Goal: Check status: Check status

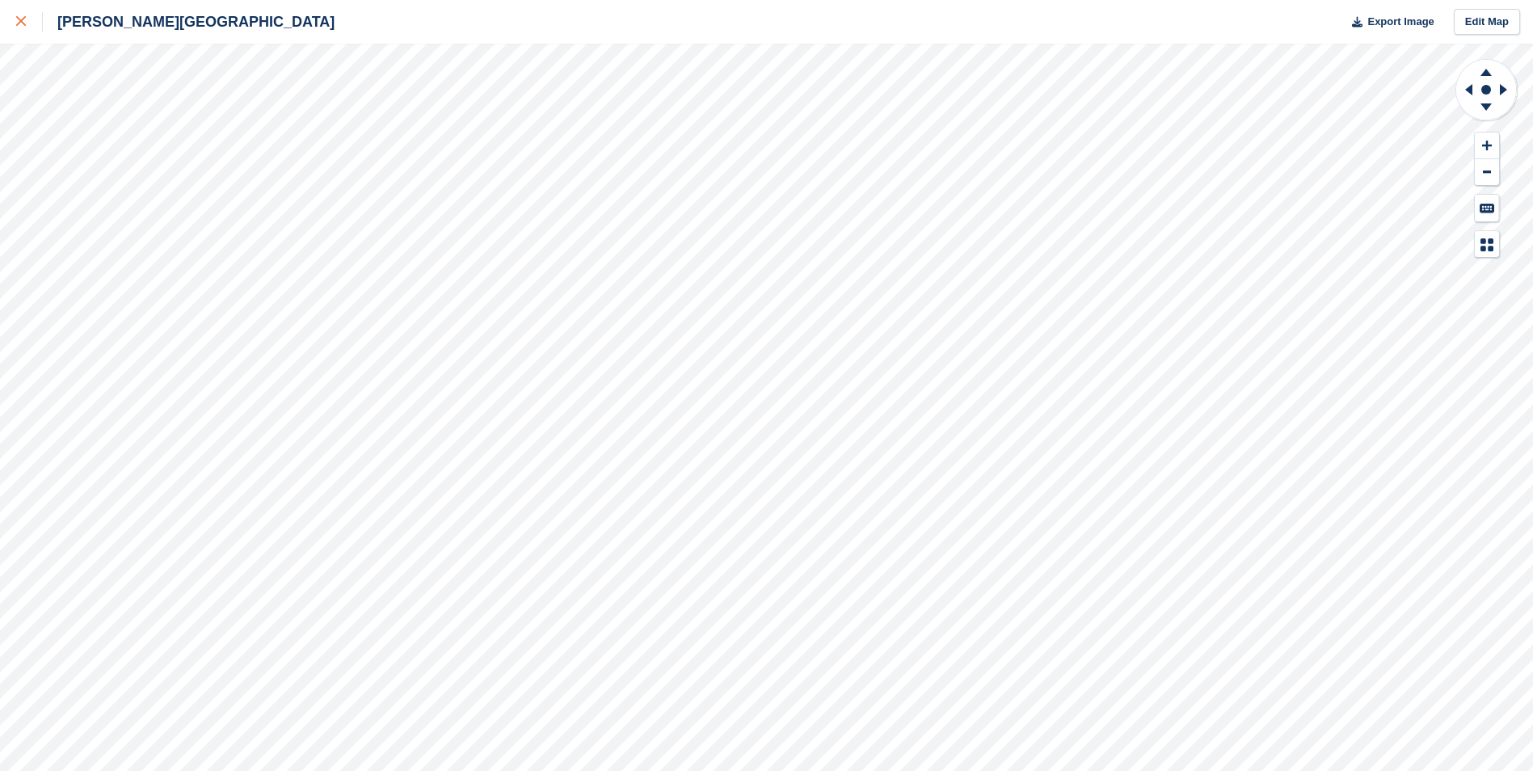
click at [26, 19] on div at bounding box center [29, 21] width 27 height 19
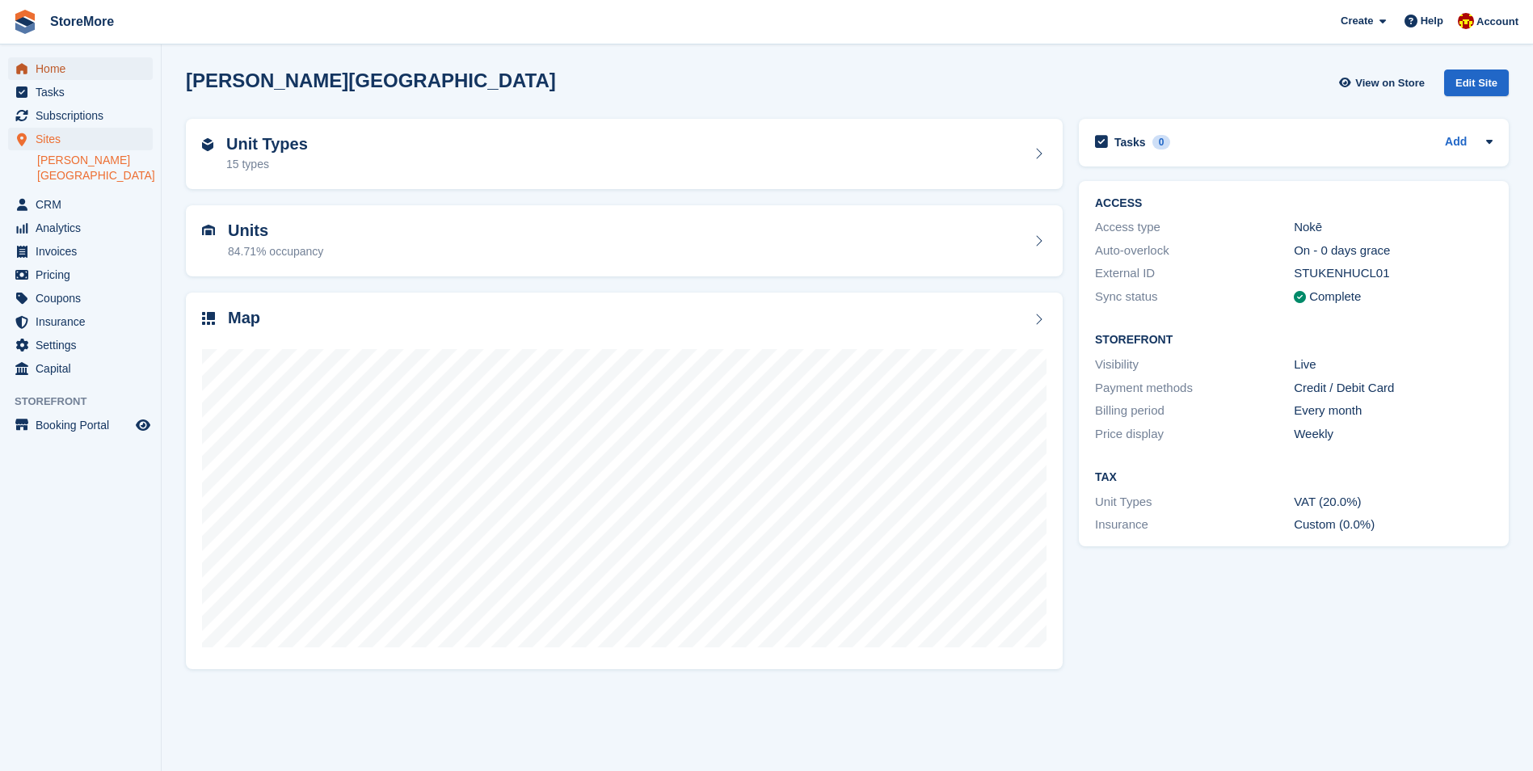
click at [60, 65] on span "Home" at bounding box center [84, 68] width 97 height 23
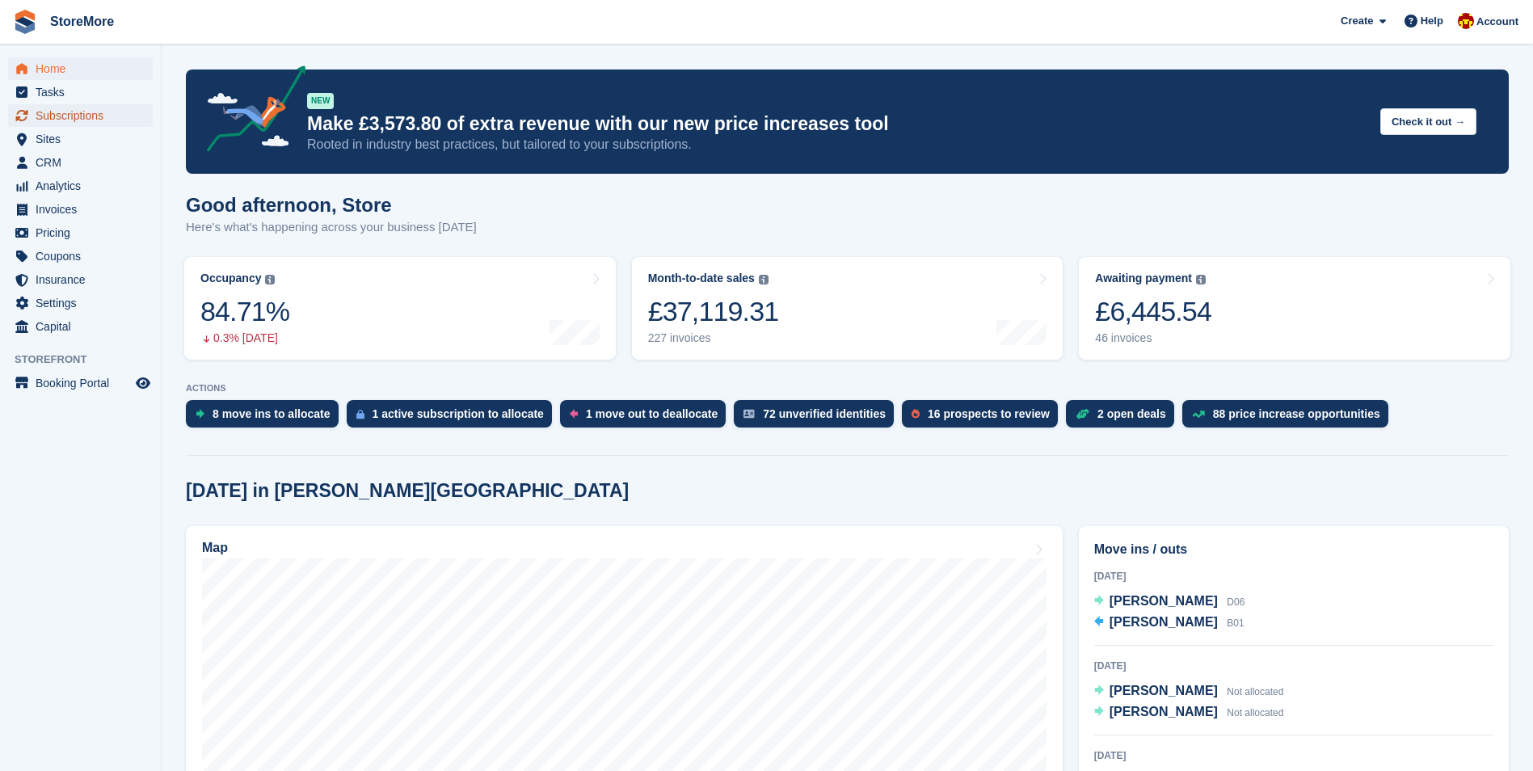
click at [27, 111] on icon "menu" at bounding box center [22, 115] width 12 height 11
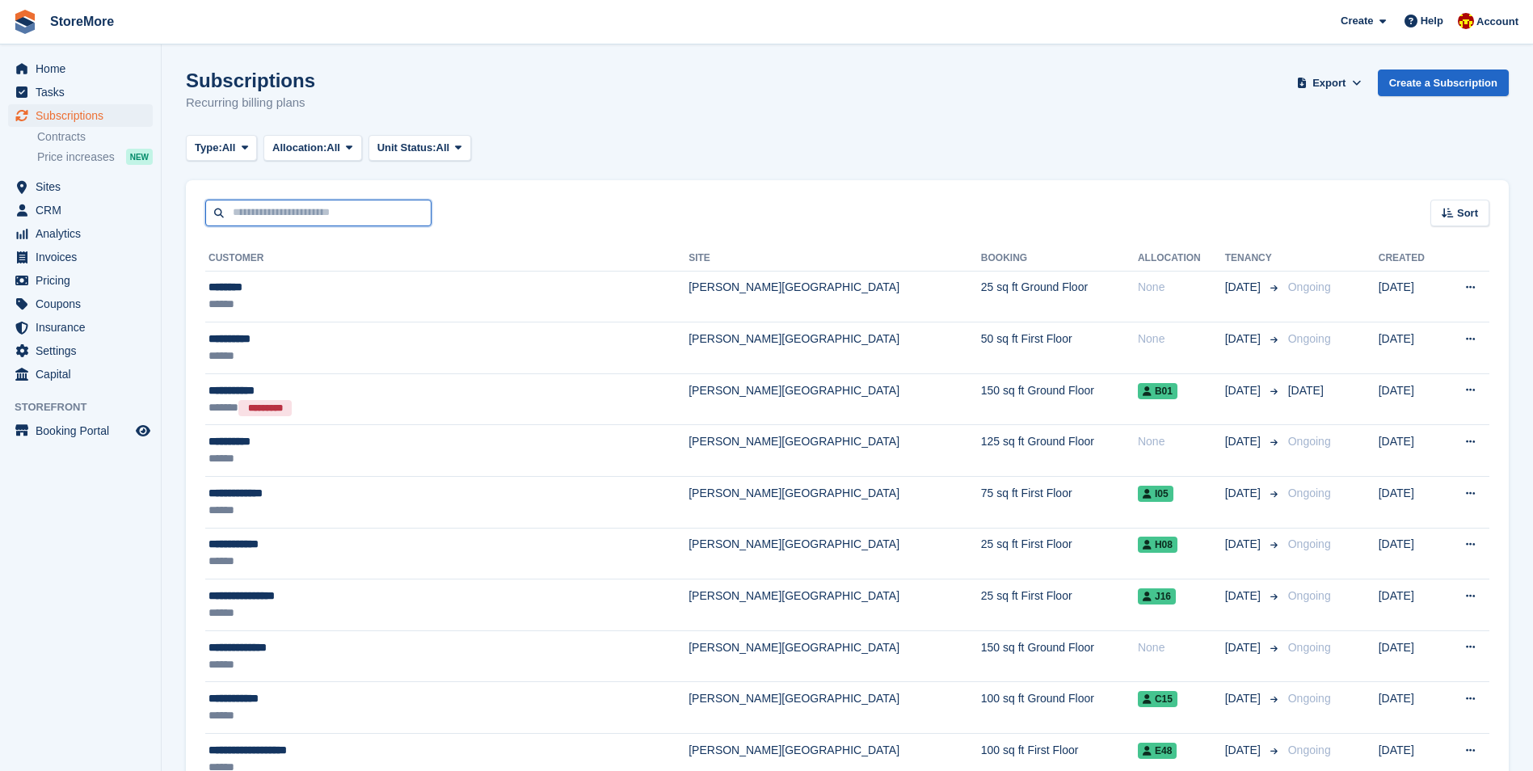
click at [250, 204] on input "text" at bounding box center [318, 213] width 226 height 27
type input "****"
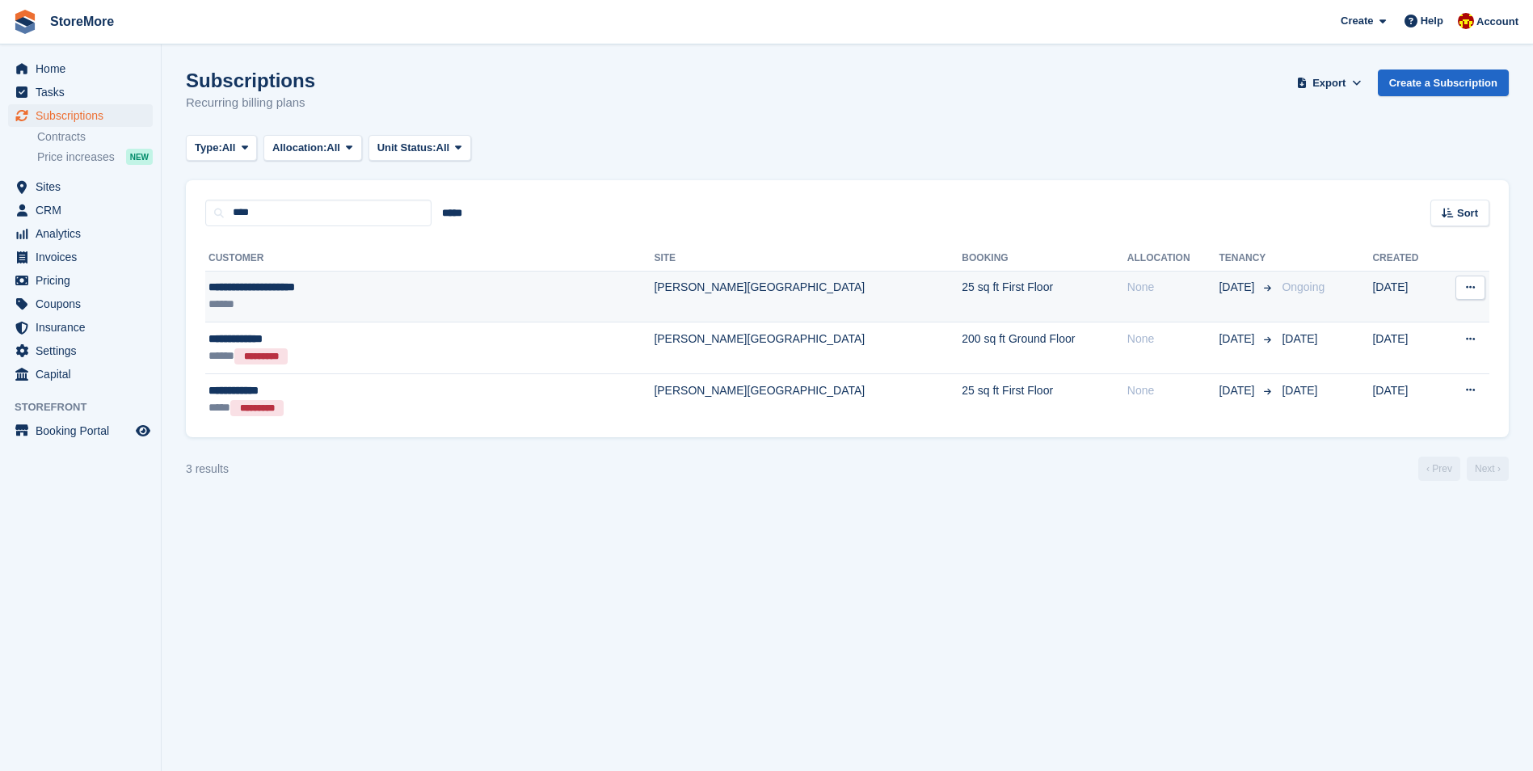
click at [307, 284] on div "**********" at bounding box center [360, 287] width 304 height 17
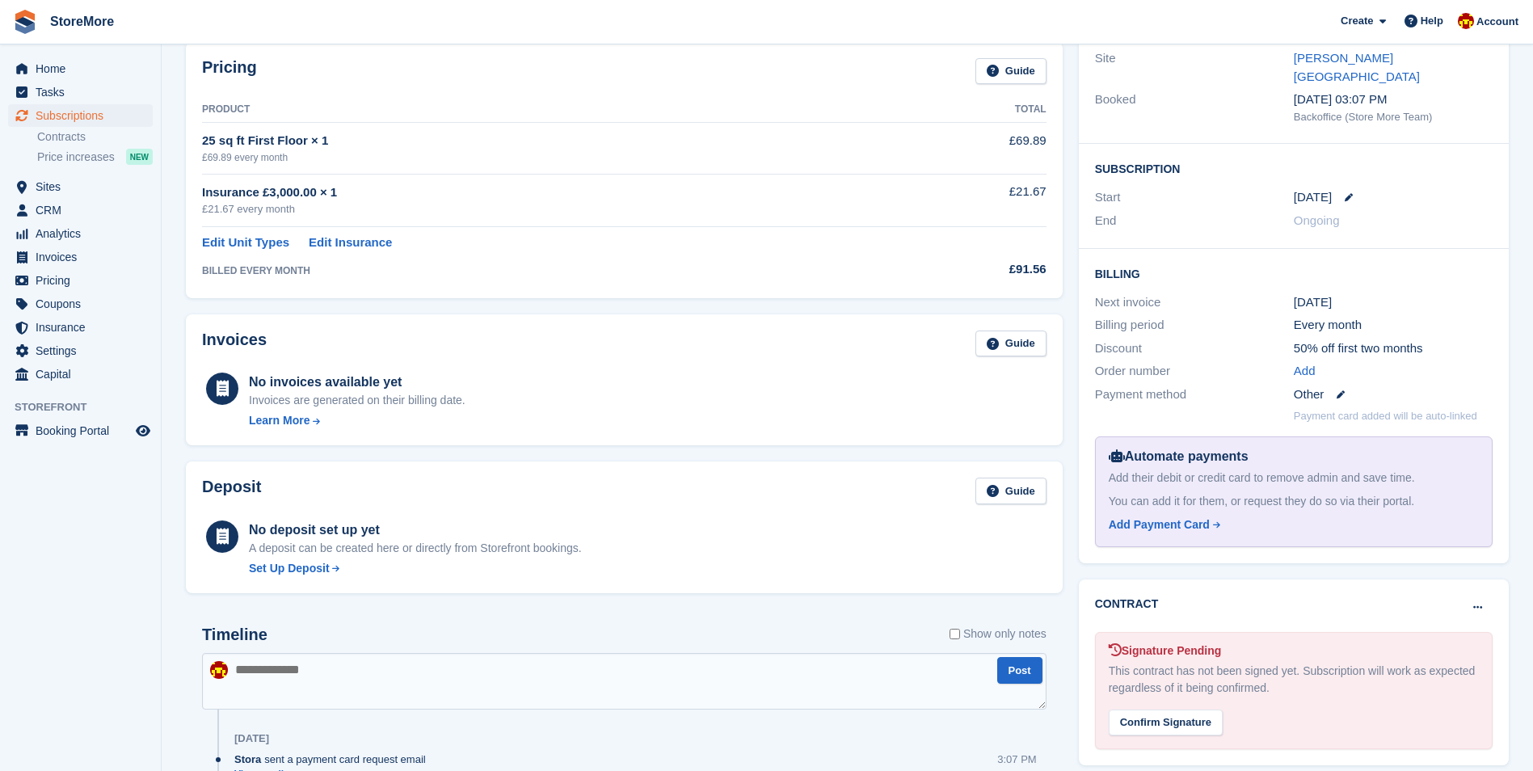
scroll to position [206, 0]
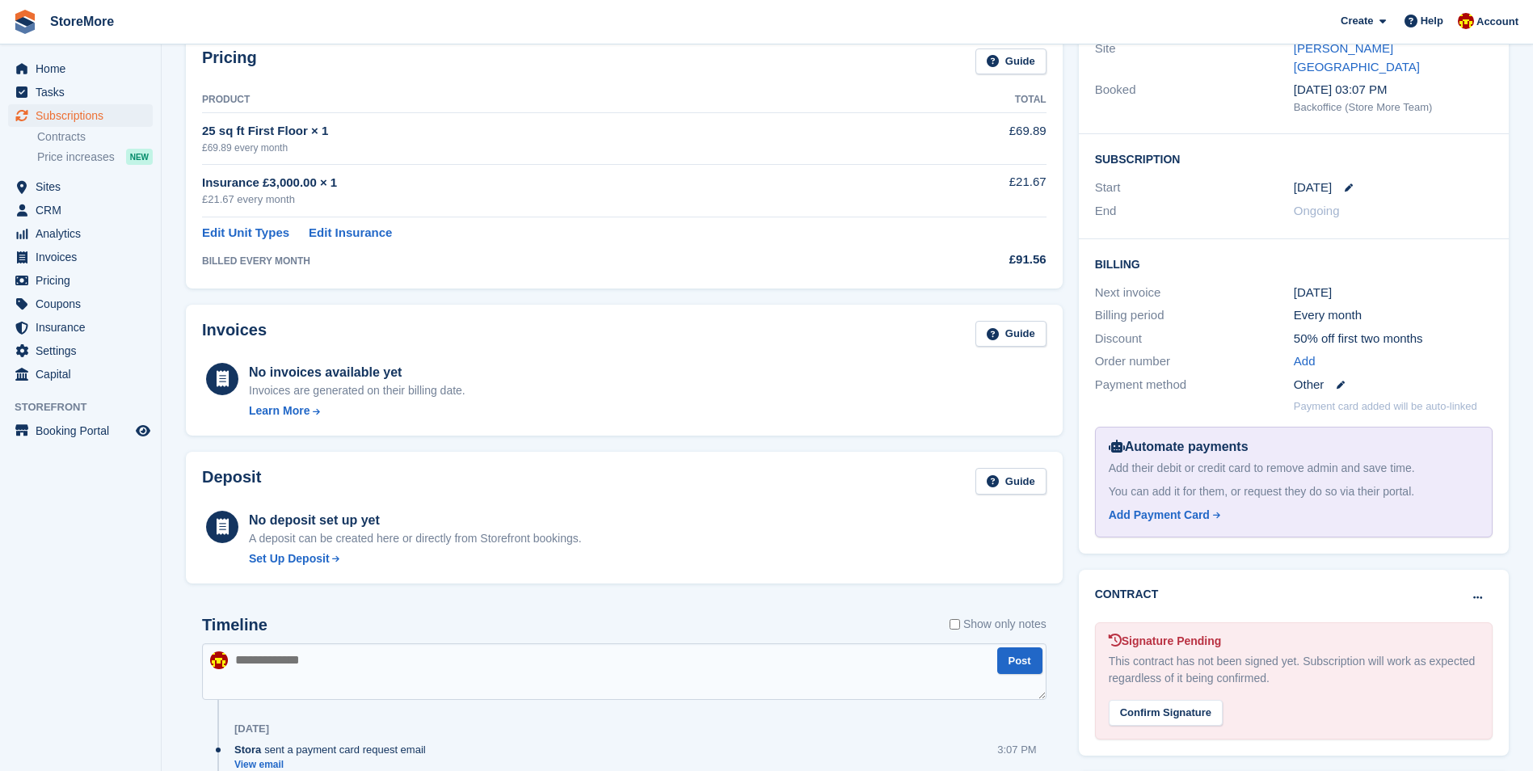
click at [1069, 520] on div "Deposit Guide No deposit set up yet A deposit can be created here or directly f…" at bounding box center [624, 518] width 893 height 148
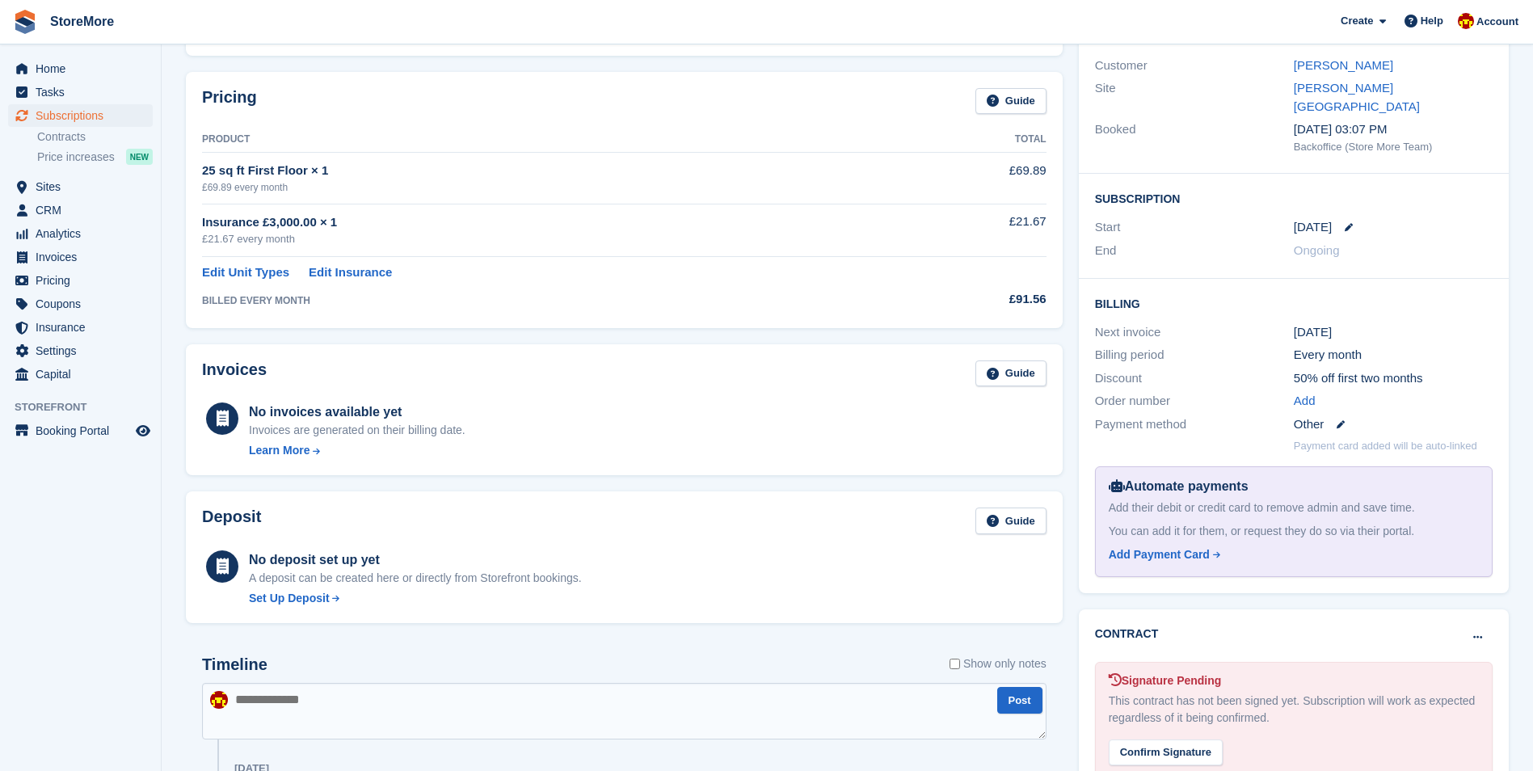
scroll to position [168, 0]
drag, startPoint x: 94, startPoint y: 66, endPoint x: 186, endPoint y: 153, distance: 126.3
click at [94, 66] on span "Home" at bounding box center [84, 68] width 97 height 23
